Goal: Task Accomplishment & Management: Manage account settings

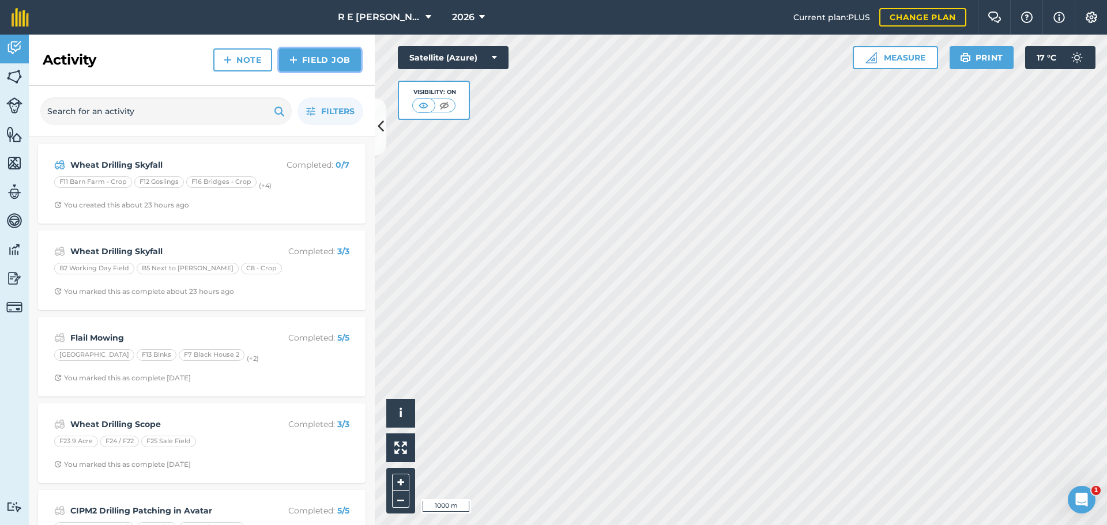
click at [296, 59] on img at bounding box center [294, 60] width 8 height 14
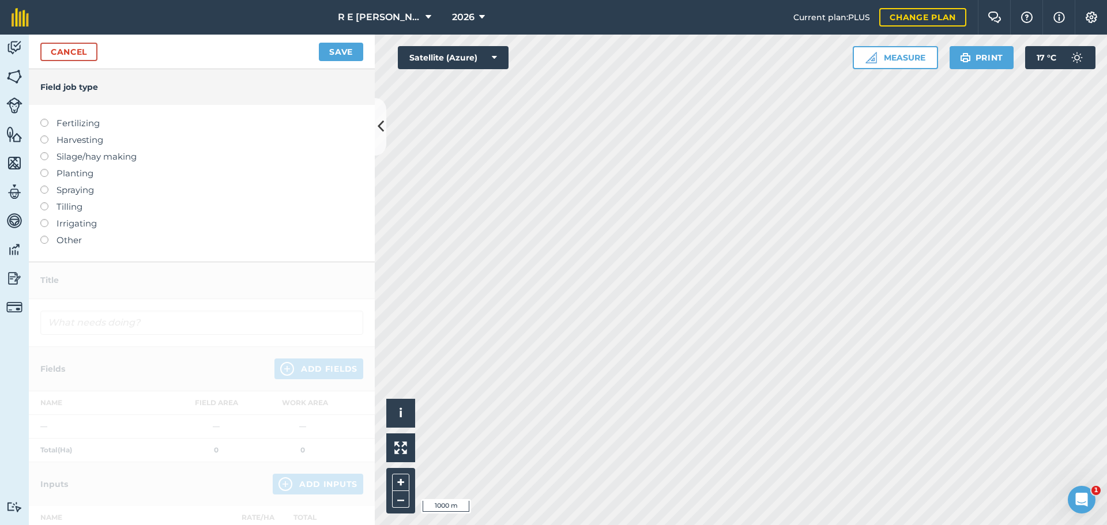
click at [46, 202] on label at bounding box center [48, 202] width 16 height 0
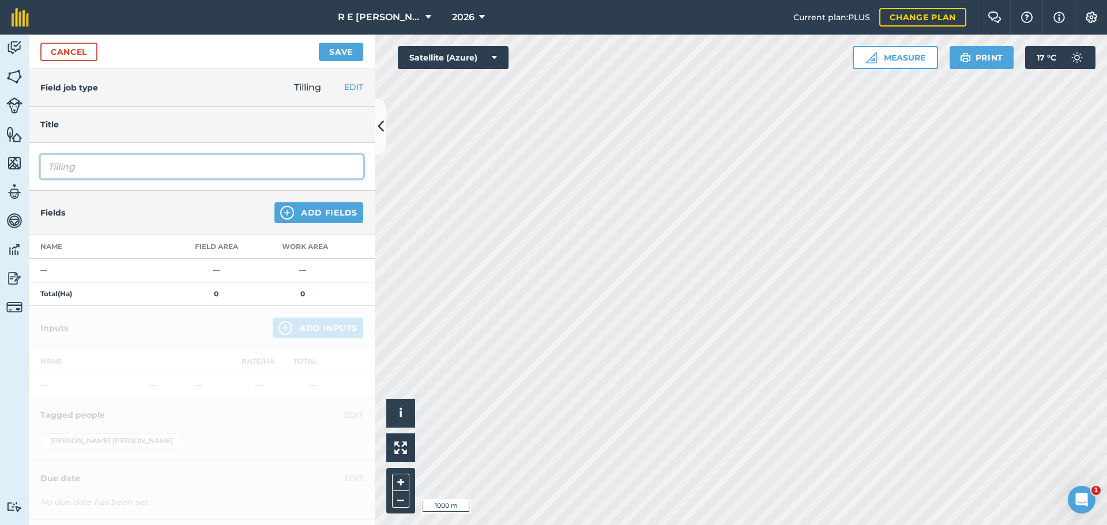
drag, startPoint x: 89, startPoint y: 168, endPoint x: 2, endPoint y: 167, distance: 87.1
click at [2, 167] on div "Activity Fields Livestock Features Maps Team Vehicles Data Reporting Billing Tu…" at bounding box center [553, 280] width 1107 height 491
type input "[PERSON_NAME] Disc"
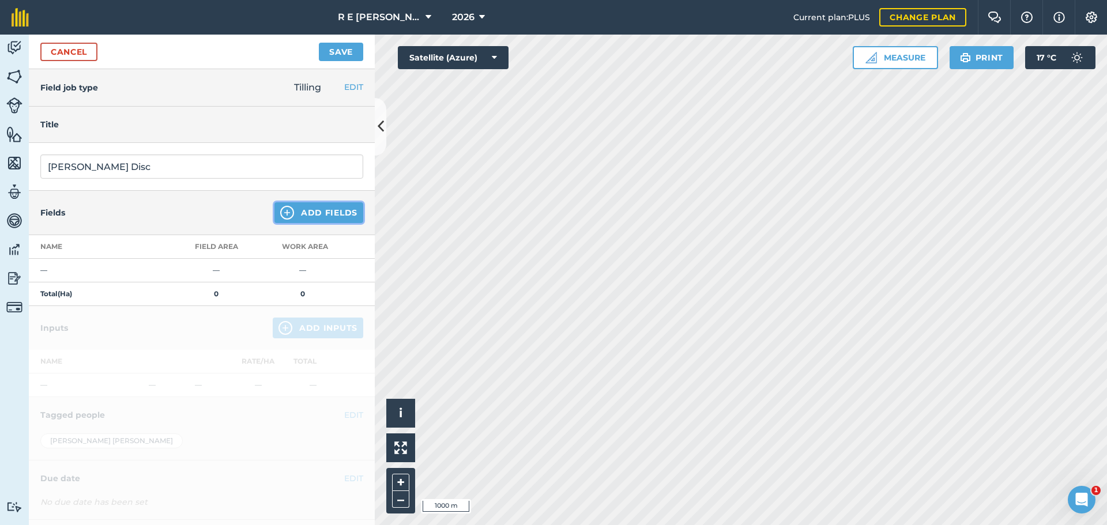
click at [280, 217] on img at bounding box center [287, 213] width 14 height 14
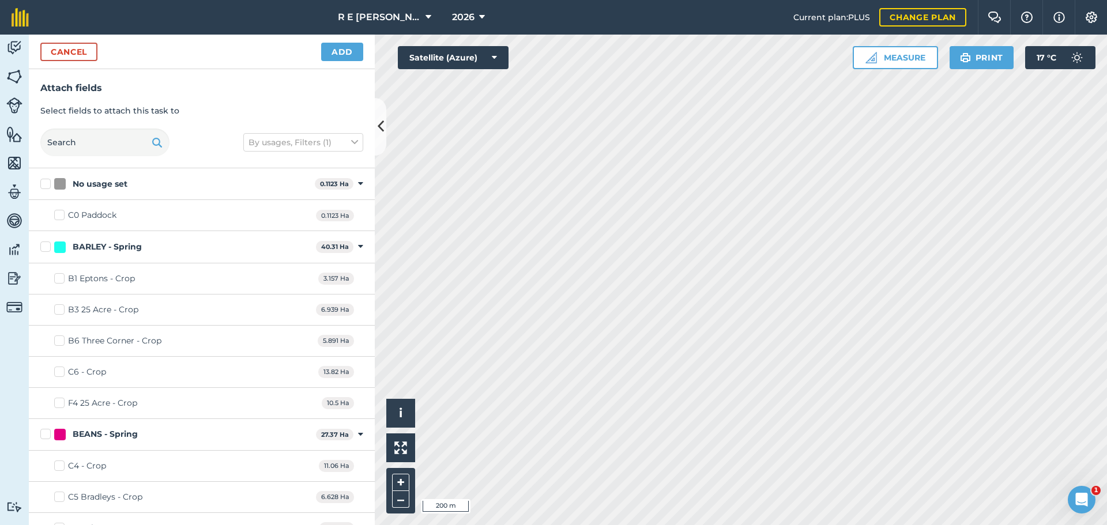
checkbox input "true"
click at [340, 57] on button "Add" at bounding box center [342, 52] width 42 height 18
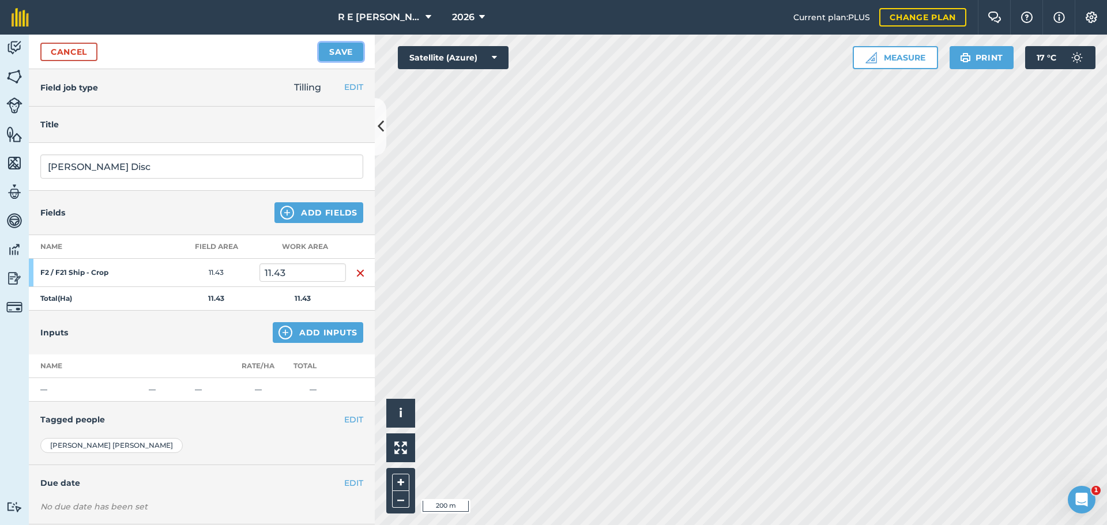
click at [332, 48] on button "Save" at bounding box center [341, 52] width 44 height 18
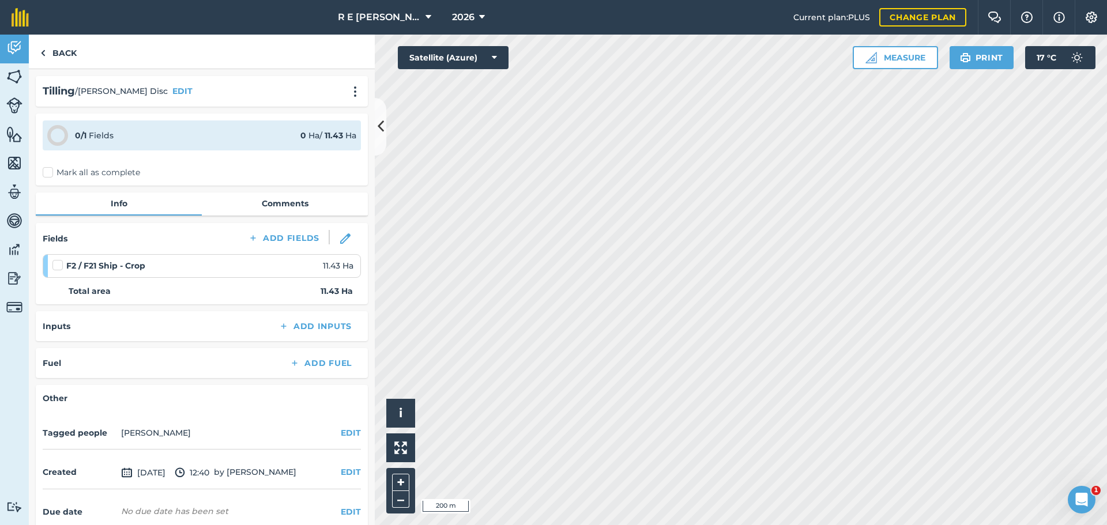
click at [54, 260] on label at bounding box center [59, 260] width 14 height 0
click at [54, 264] on input "checkbox" at bounding box center [55, 263] width 7 height 7
checkbox input "false"
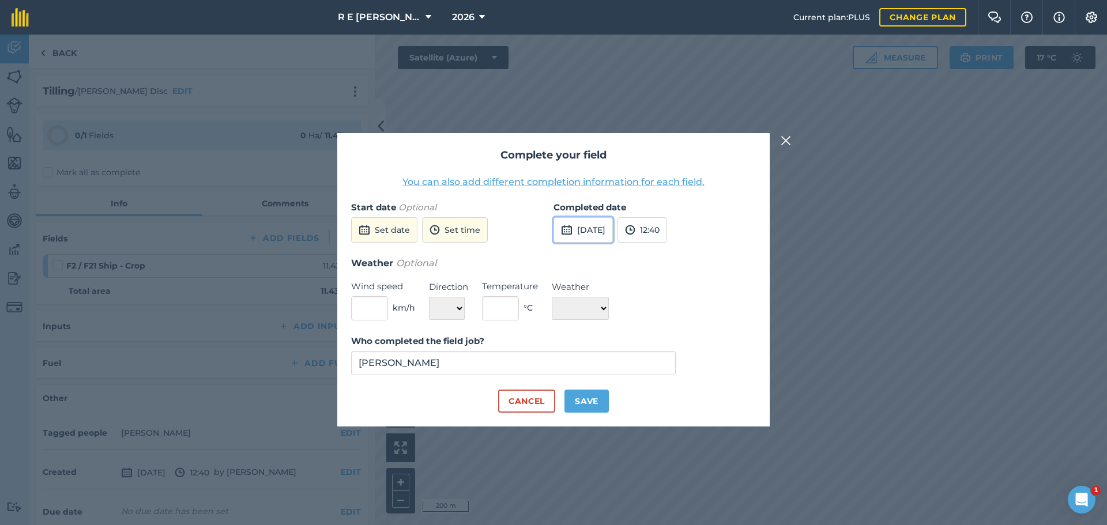
click at [595, 225] on button "[DATE]" at bounding box center [583, 229] width 59 height 25
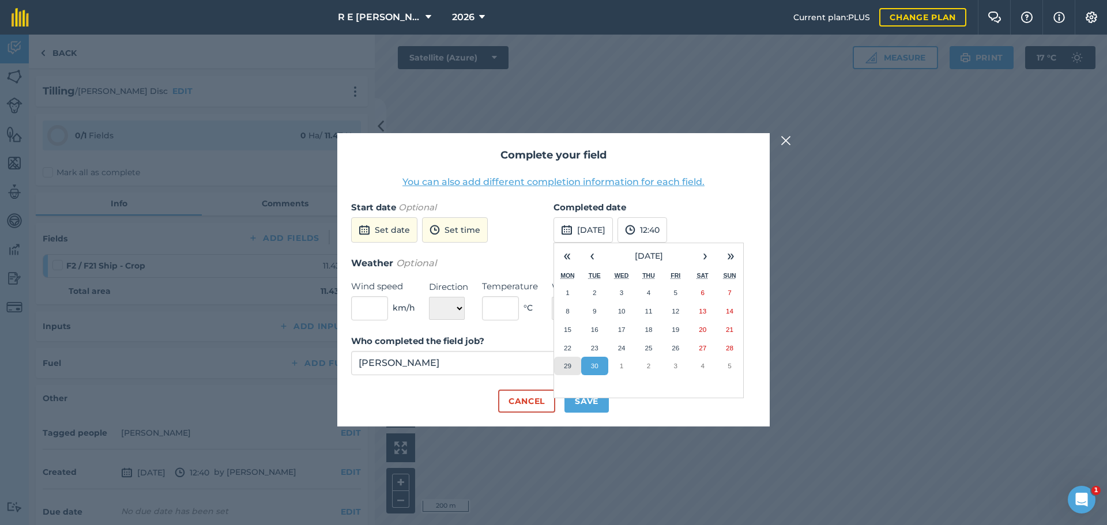
click at [569, 367] on abbr "29" at bounding box center [567, 365] width 7 height 7
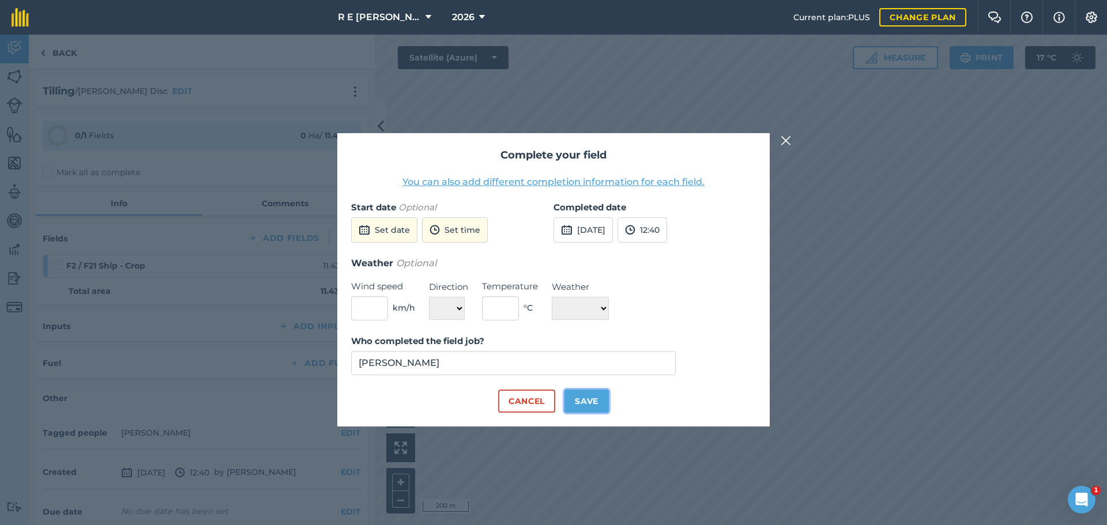
click at [596, 409] on button "Save" at bounding box center [587, 401] width 44 height 23
checkbox input "true"
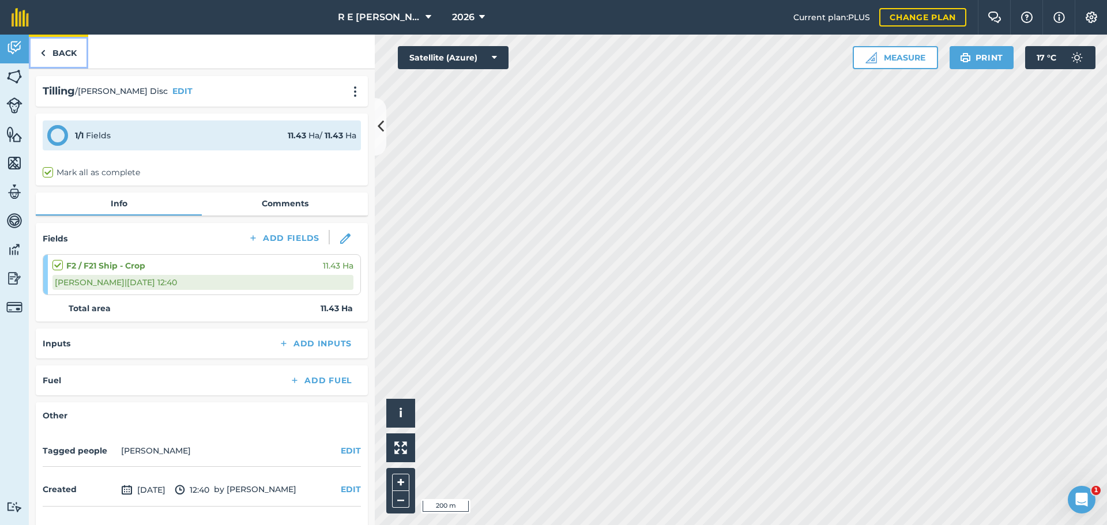
click at [69, 50] on link "Back" at bounding box center [58, 52] width 59 height 34
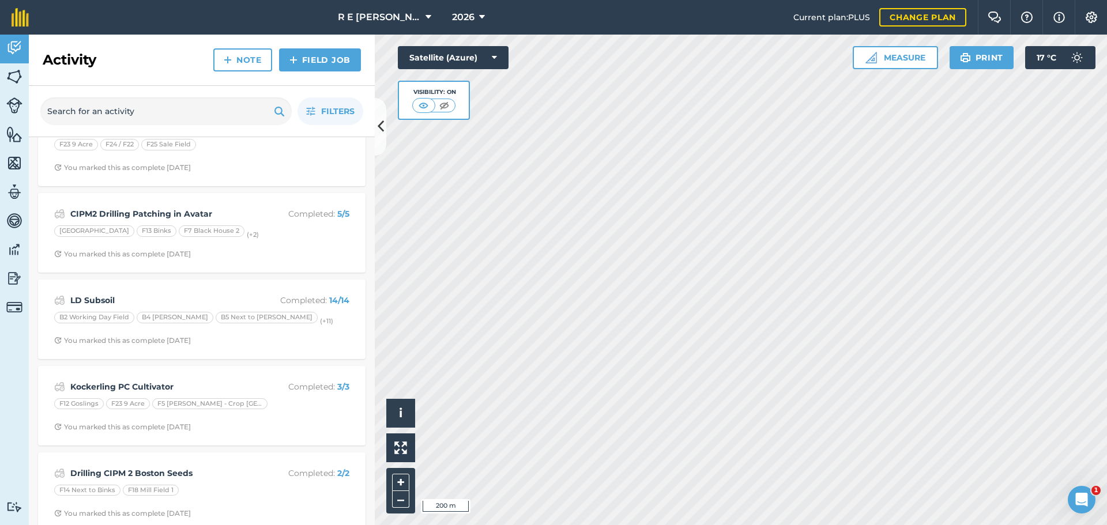
scroll to position [404, 0]
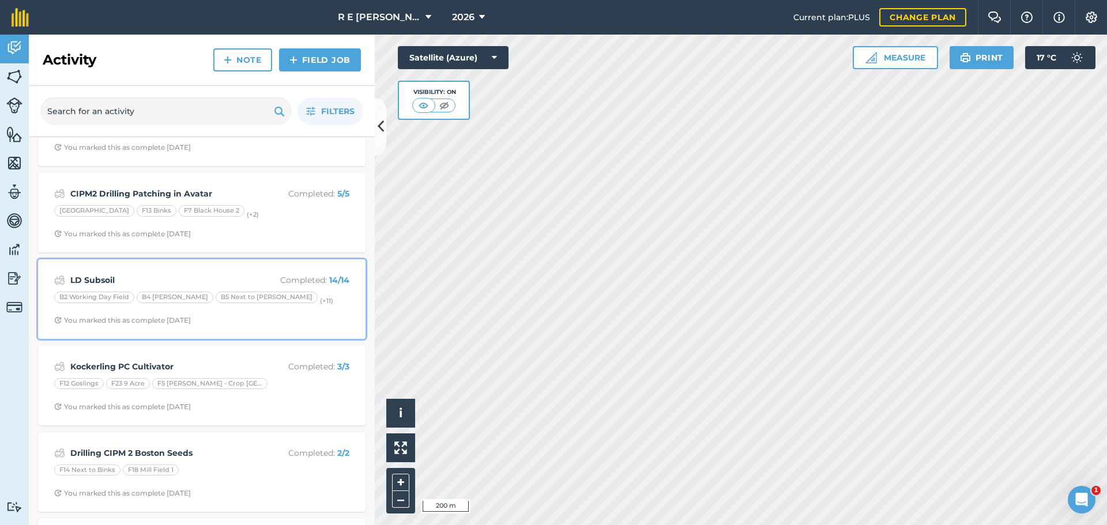
click at [239, 314] on div "LD Subsoil Completed : 14 / 14 B2 Working Day Field B4 [PERSON_NAME] B5 Next to…" at bounding box center [202, 299] width 314 height 66
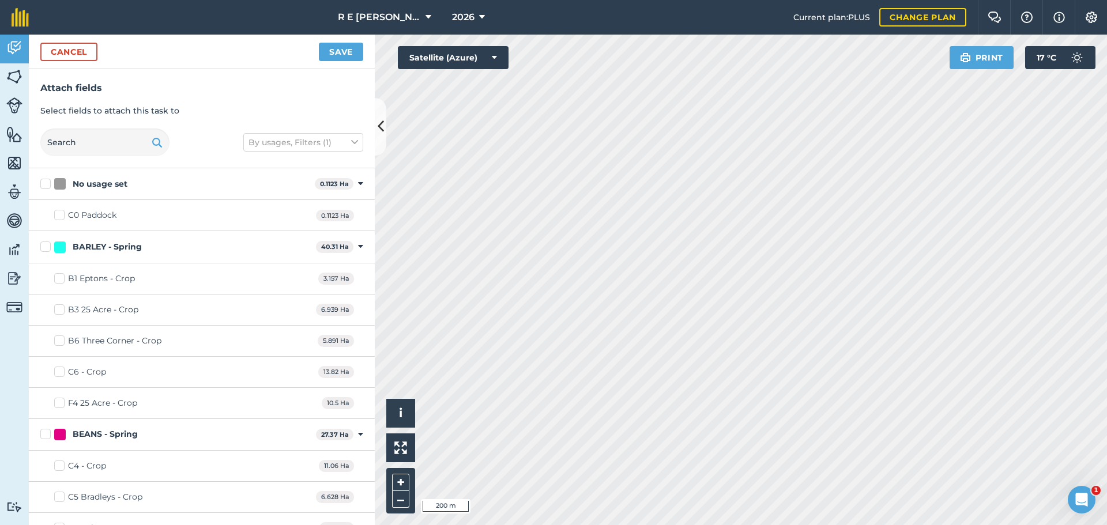
checkbox input "true"
click at [325, 57] on button "Save" at bounding box center [341, 52] width 44 height 18
checkbox input "false"
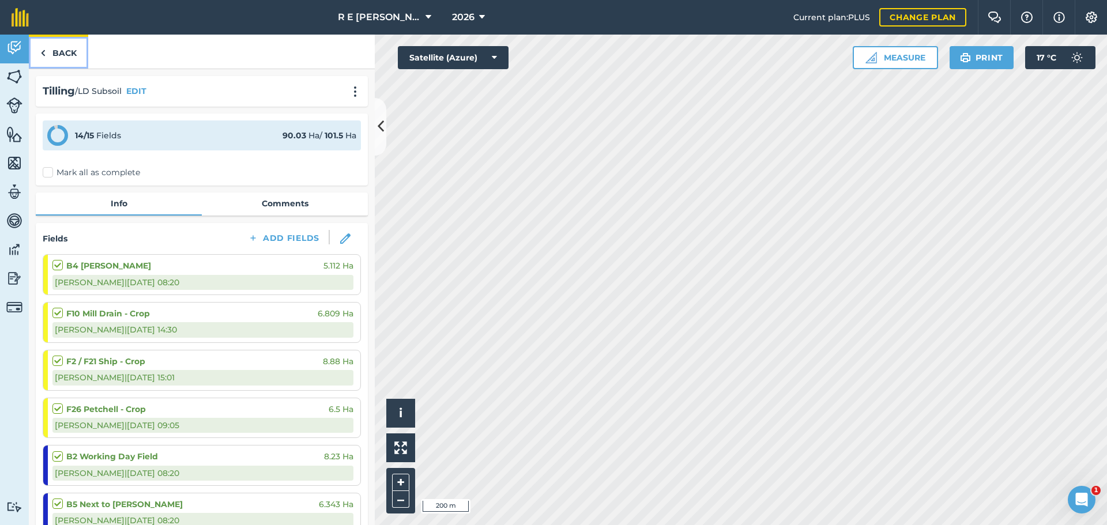
click at [72, 55] on link "Back" at bounding box center [58, 52] width 59 height 34
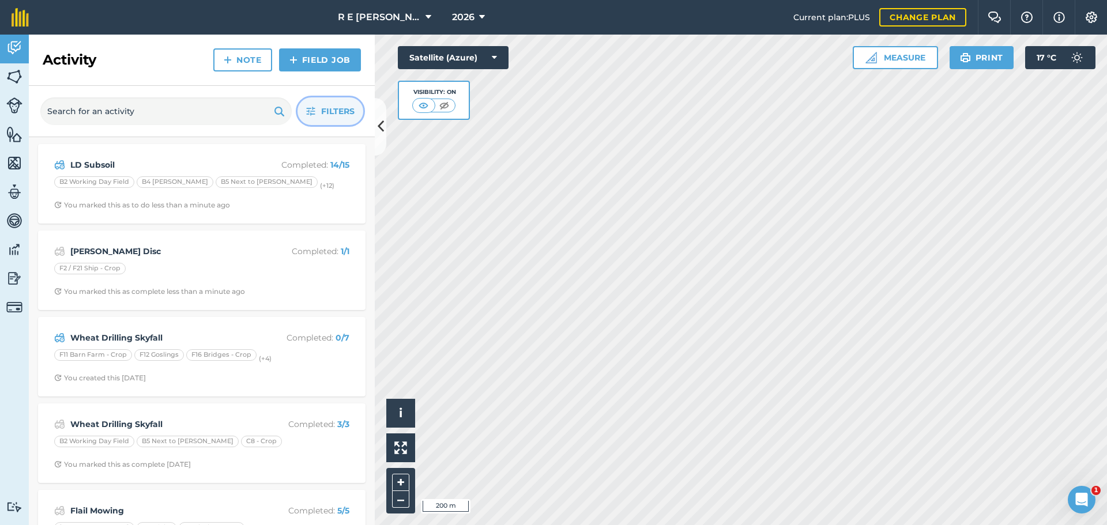
click at [307, 110] on icon "button" at bounding box center [310, 111] width 9 height 9
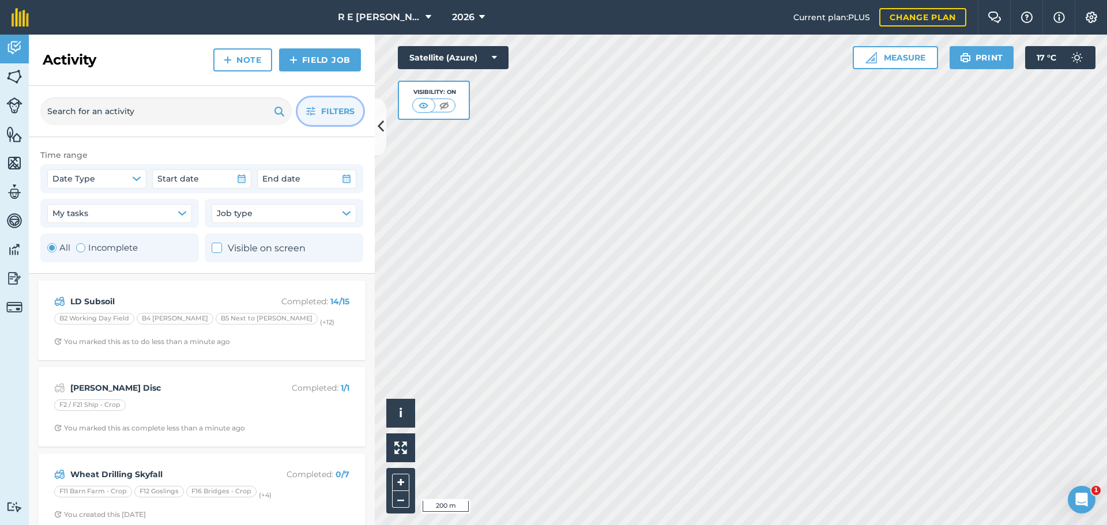
click at [121, 245] on label "Incomplete" at bounding box center [107, 248] width 62 height 14
radio input "false"
radio input "true"
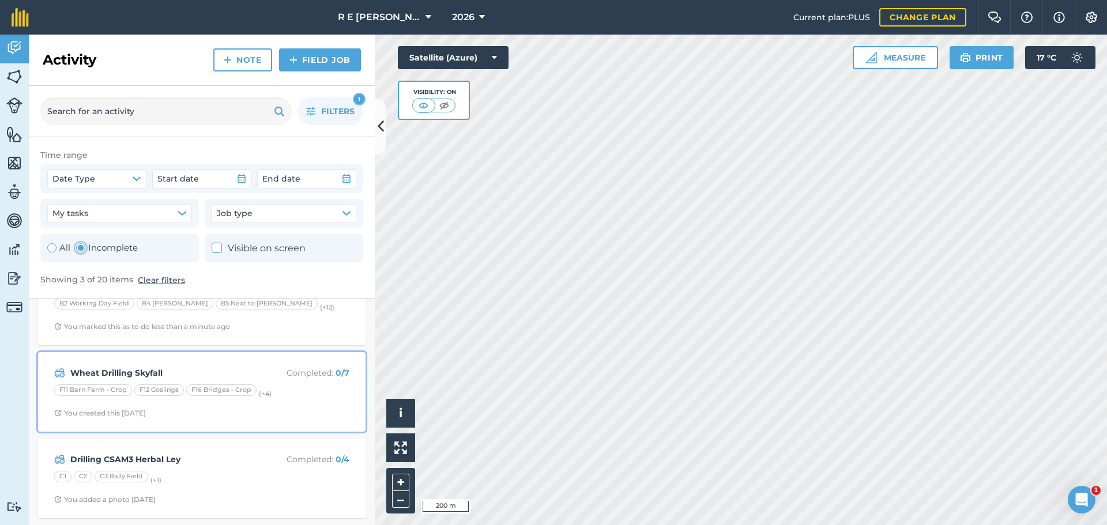
click at [244, 409] on span "You created this [DATE]" at bounding box center [201, 413] width 295 height 9
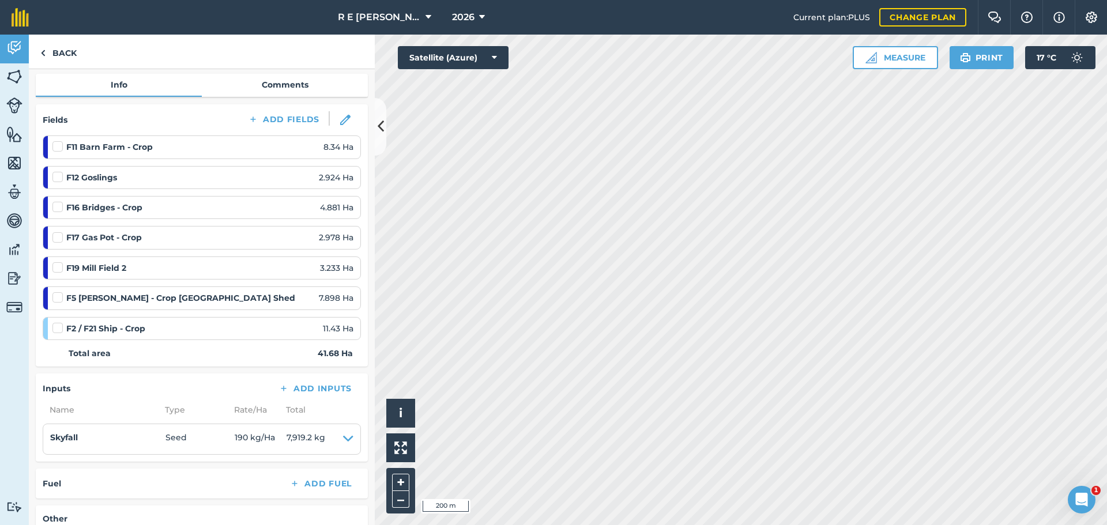
scroll to position [173, 0]
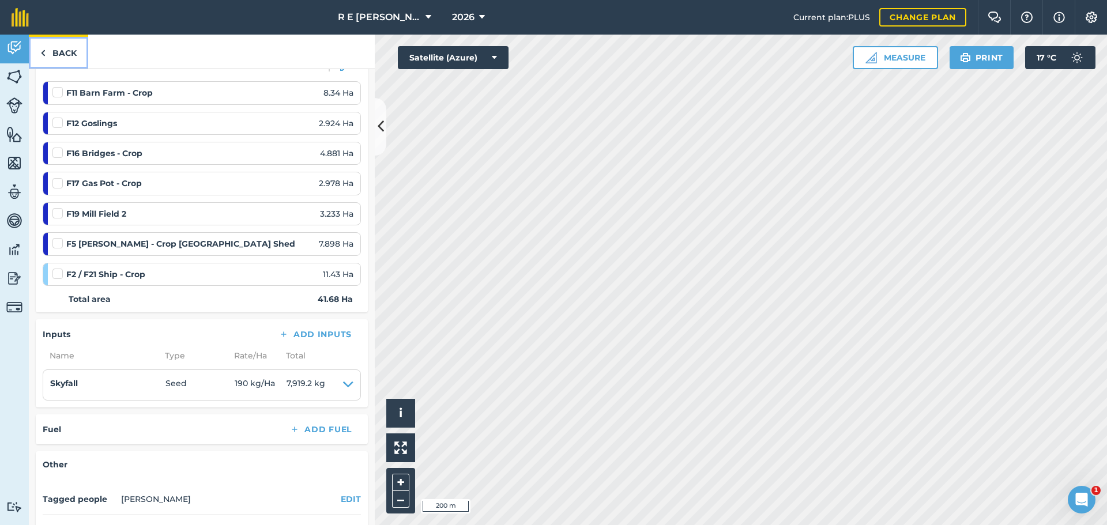
click at [61, 55] on link "Back" at bounding box center [58, 52] width 59 height 34
